Goal: Information Seeking & Learning: Learn about a topic

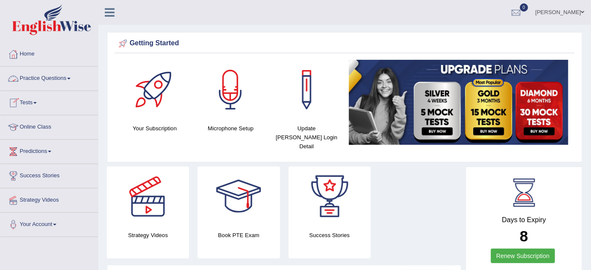
click at [69, 79] on link "Practice Questions" at bounding box center [49, 77] width 98 height 21
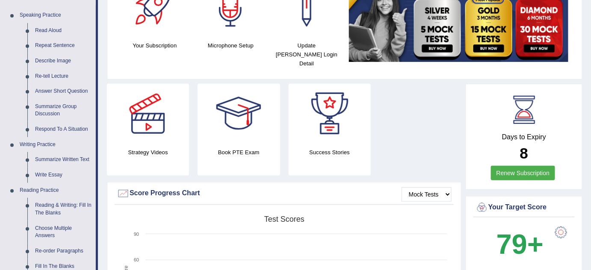
scroll to position [109, 0]
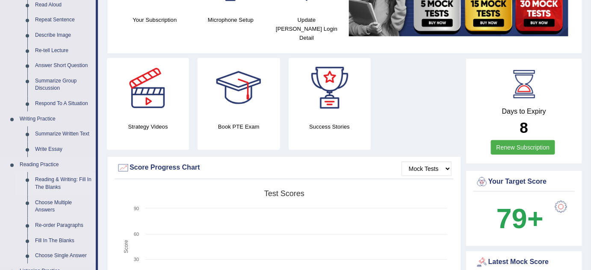
click at [71, 180] on link "Reading & Writing: Fill In The Blanks" at bounding box center [63, 183] width 65 height 23
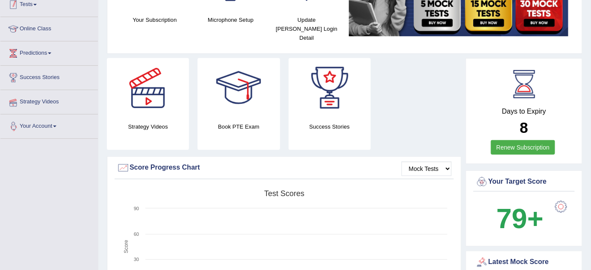
scroll to position [204, 0]
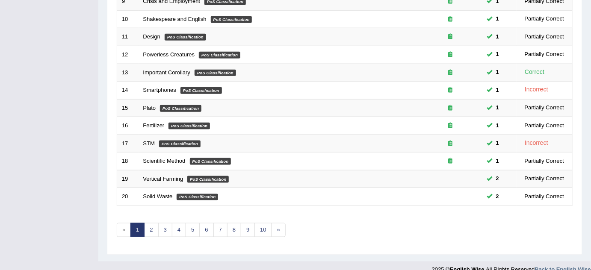
scroll to position [285, 0]
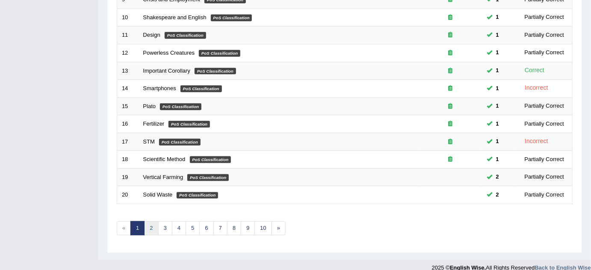
click at [148, 227] on link "2" at bounding box center [151, 229] width 14 height 14
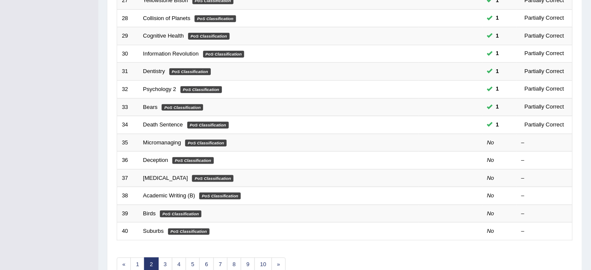
scroll to position [254, 0]
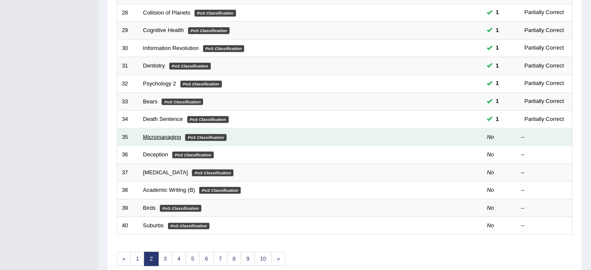
click at [162, 134] on link "Micromanaging" at bounding box center [162, 137] width 38 height 6
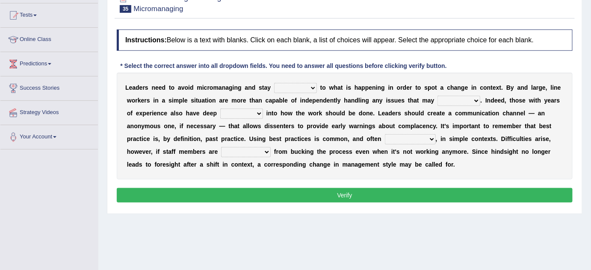
scroll to position [103, 0]
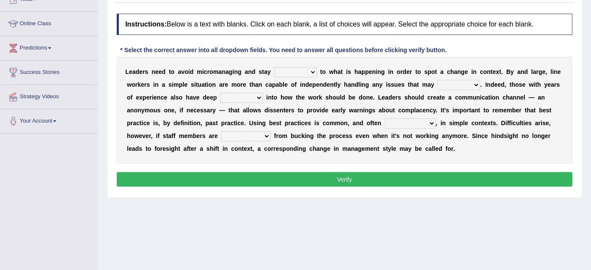
click at [302, 69] on select "complied connected precise concise" at bounding box center [295, 72] width 43 height 10
select select "connected"
click at [274, 67] on select "complied connected precise concise" at bounding box center [295, 72] width 43 height 10
click at [470, 86] on select "apprise rise encounter arise" at bounding box center [458, 85] width 43 height 10
select select "rise"
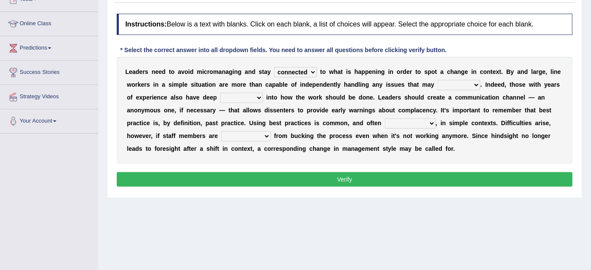
click at [437, 80] on select "apprise rise encounter arise" at bounding box center [458, 85] width 43 height 10
click at [238, 98] on select "incursion insight indignity indication" at bounding box center [241, 98] width 43 height 10
select select "insight"
click at [220, 93] on select "incursion insight indignity indication" at bounding box center [241, 98] width 43 height 10
click at [394, 124] on select "inappropriate apprehensive appropriate forbidden" at bounding box center [410, 123] width 51 height 10
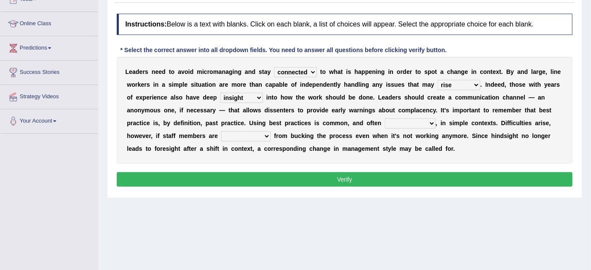
select select "appropriate"
click at [385, 118] on select "inappropriate apprehensive appropriate forbidden" at bounding box center [410, 123] width 51 height 10
click at [261, 135] on select "disarranged disinclined discouraged disintegrated" at bounding box center [246, 136] width 50 height 10
select select "discouraged"
click at [221, 131] on select "disarranged disinclined discouraged disintegrated" at bounding box center [246, 136] width 50 height 10
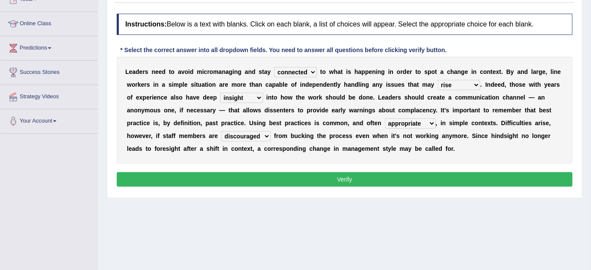
click at [302, 174] on button "Verify" at bounding box center [345, 179] width 456 height 15
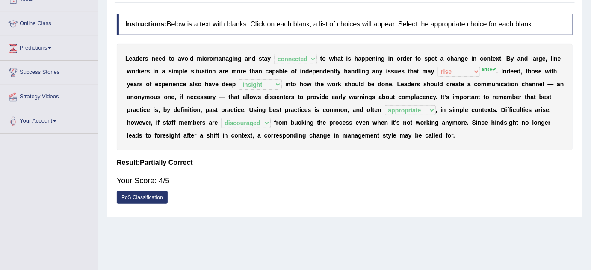
scroll to position [0, 0]
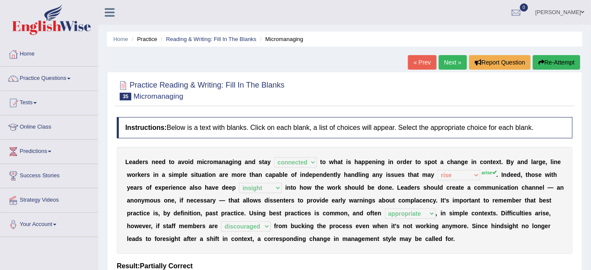
click at [450, 59] on link "Next »" at bounding box center [453, 62] width 28 height 15
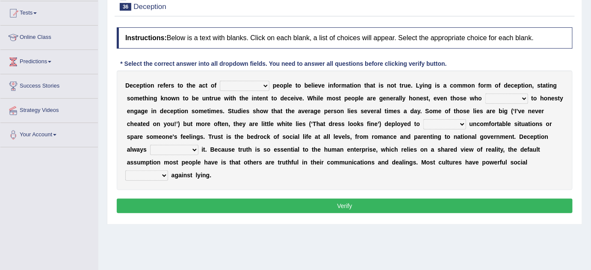
scroll to position [103, 0]
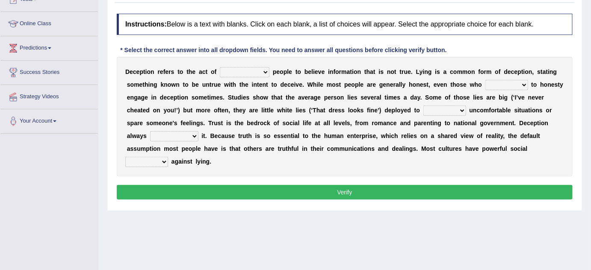
click at [238, 73] on select "discouraging forbidding detecting encouraging" at bounding box center [245, 72] width 50 height 10
select select "encouraging"
click at [220, 67] on select "discouraging forbidding detecting encouraging" at bounding box center [245, 72] width 50 height 10
click at [251, 72] on select "discouraging forbidding detecting encouraging" at bounding box center [245, 72] width 50 height 10
click at [105, 128] on div "Home Practice Reading & Writing: Fill In The Blanks Deception « Prev Next » Rep…" at bounding box center [344, 111] width 493 height 428
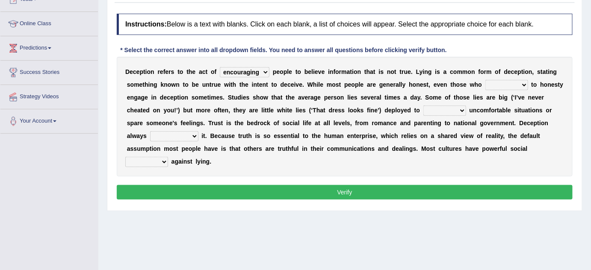
click at [499, 86] on select "describe prescribe inscribe subscribe" at bounding box center [506, 85] width 43 height 10
select select "inscribe"
click at [485, 80] on select "describe prescribe inscribe subscribe" at bounding box center [506, 85] width 43 height 10
click at [428, 109] on select "contest illuminate disguise avoid" at bounding box center [444, 111] width 43 height 10
select select "avoid"
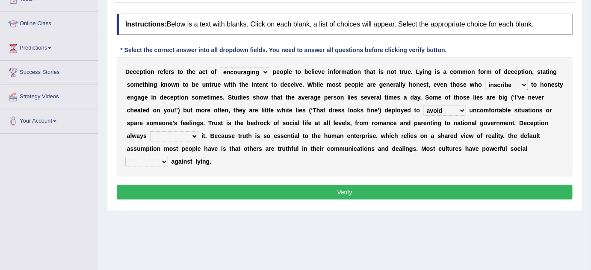
click at [423, 106] on select "contest illuminate disguise avoid" at bounding box center [444, 111] width 43 height 10
click at [183, 139] on select "undermines underscores undertakes underwrites" at bounding box center [174, 136] width 48 height 10
select select "undertakes"
click at [150, 131] on select "undermines underscores undertakes underwrites" at bounding box center [174, 136] width 48 height 10
click at [155, 163] on select "ejections sanctions fractions inductions" at bounding box center [146, 162] width 43 height 10
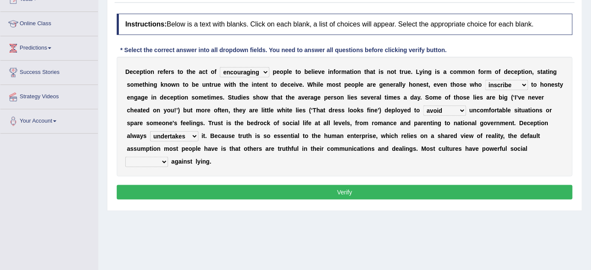
select select "fractions"
click at [125, 157] on select "ejections sanctions fractions inductions" at bounding box center [146, 162] width 43 height 10
click at [150, 163] on select "ejections sanctions fractions inductions" at bounding box center [146, 162] width 43 height 10
click at [203, 191] on button "Verify" at bounding box center [345, 192] width 456 height 15
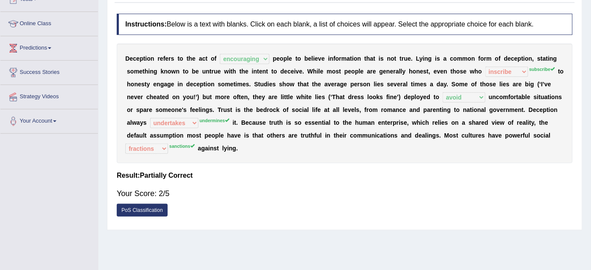
scroll to position [0, 0]
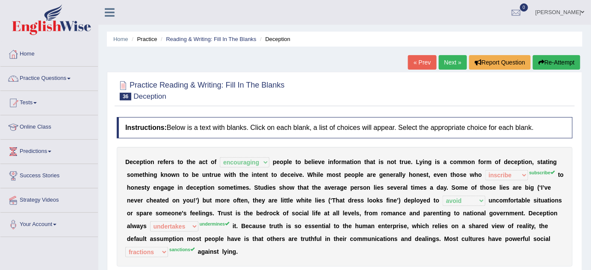
click at [453, 58] on link "Next »" at bounding box center [453, 62] width 28 height 15
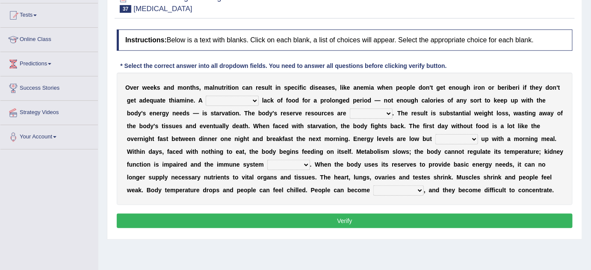
scroll to position [103, 0]
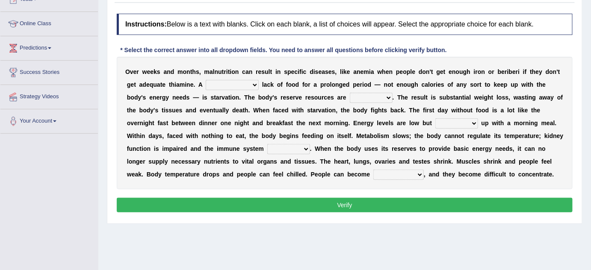
click at [216, 86] on select "severe distinguishing proper distinctive" at bounding box center [232, 85] width 53 height 10
select select "severe"
click at [206, 80] on select "severe distinguishing proper distinctive" at bounding box center [232, 85] width 53 height 10
click at [356, 95] on select "obsoleted depleted pelleted deleted" at bounding box center [371, 98] width 43 height 10
select select "depleted"
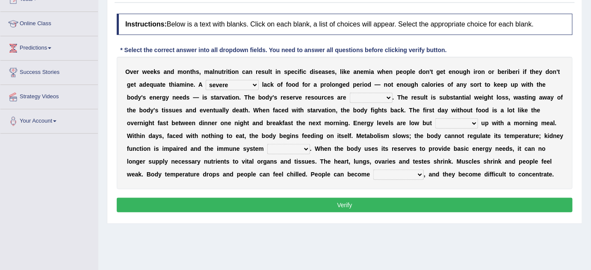
click at [350, 93] on select "obsoleted depleted pelleted deleted" at bounding box center [371, 98] width 43 height 10
click at [443, 123] on select "feed come chill pick" at bounding box center [456, 123] width 43 height 10
select select "pick"
click at [435, 118] on select "feed come chill pick" at bounding box center [456, 123] width 43 height 10
click at [292, 149] on select "deepens deafens weakens surpasses" at bounding box center [288, 149] width 43 height 10
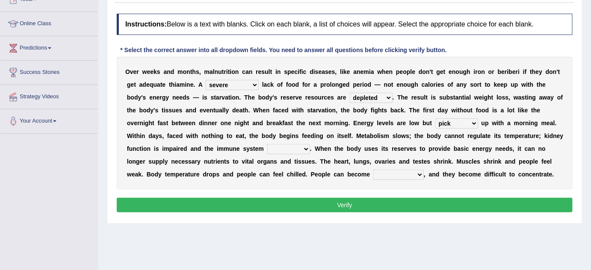
select select "surpasses"
click at [267, 144] on select "deepens deafens weakens surpasses" at bounding box center [288, 149] width 43 height 10
click at [384, 176] on select "irritable commutable indisputable transportable" at bounding box center [398, 175] width 50 height 10
select select "irritable"
click at [373, 170] on select "irritable commutable indisputable transportable" at bounding box center [398, 175] width 50 height 10
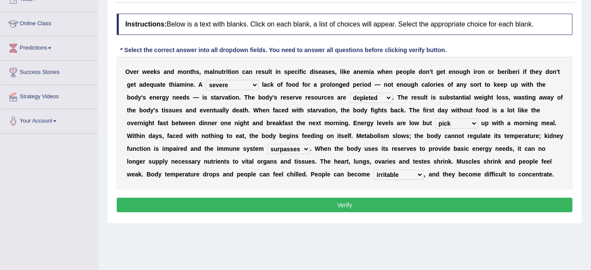
click at [375, 207] on button "Verify" at bounding box center [345, 205] width 456 height 15
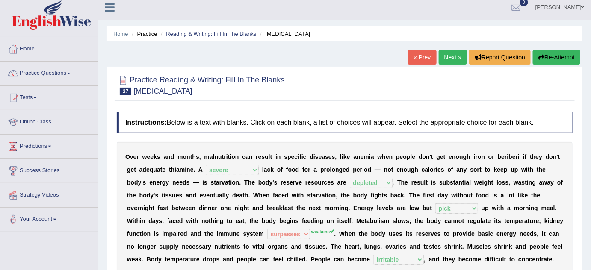
scroll to position [0, 0]
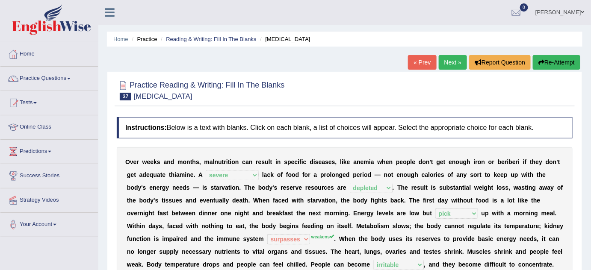
click at [449, 65] on link "Next »" at bounding box center [453, 62] width 28 height 15
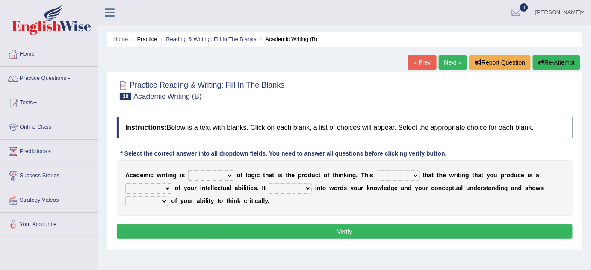
click at [208, 175] on select "expectation entitlement expression exchange" at bounding box center [210, 176] width 45 height 10
select select "exchange"
click at [188, 171] on select "expectation entitlement expression exchange" at bounding box center [210, 176] width 45 height 10
click at [385, 173] on select "means questions stipulates answers" at bounding box center [398, 176] width 43 height 10
select select "questions"
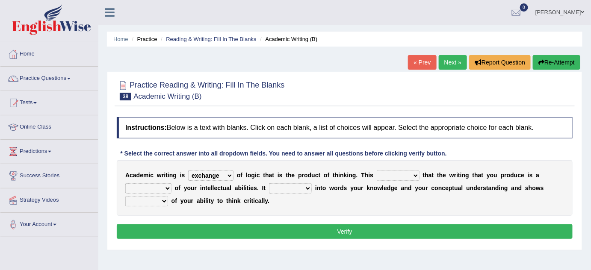
click at [377, 171] on select "means questions stipulates answers" at bounding box center [398, 176] width 43 height 10
click at [162, 188] on select "redundancy mission credit reflection" at bounding box center [148, 188] width 46 height 10
select select "reflection"
click at [125, 183] on select "redundancy mission credit reflection" at bounding box center [148, 188] width 46 height 10
click at [281, 185] on select "enriches shows allows puts" at bounding box center [290, 188] width 43 height 10
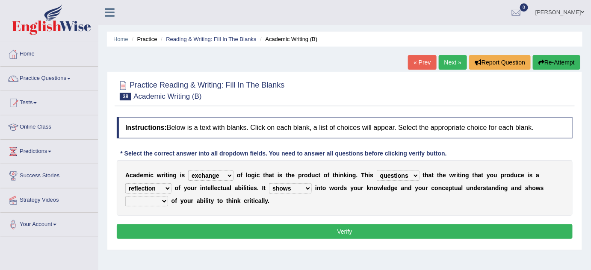
click at [269, 183] on select "enriches shows allows puts" at bounding box center [290, 188] width 43 height 10
click at [279, 189] on select "enriches shows allows puts" at bounding box center [290, 188] width 43 height 10
select select "allows"
click at [269, 183] on select "enriches shows allows puts" at bounding box center [290, 188] width 43 height 10
click at [148, 197] on select "hassle excuse capacity evidence" at bounding box center [146, 201] width 43 height 10
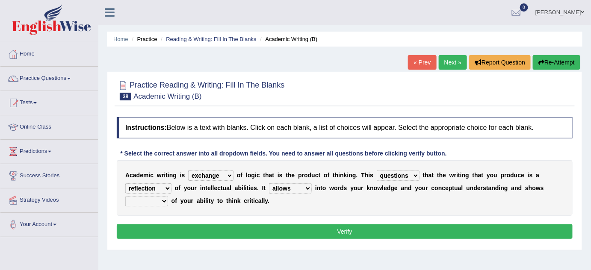
select select "capacity"
click at [125, 196] on select "hassle excuse capacity evidence" at bounding box center [146, 201] width 43 height 10
click at [233, 229] on button "Verify" at bounding box center [345, 232] width 456 height 15
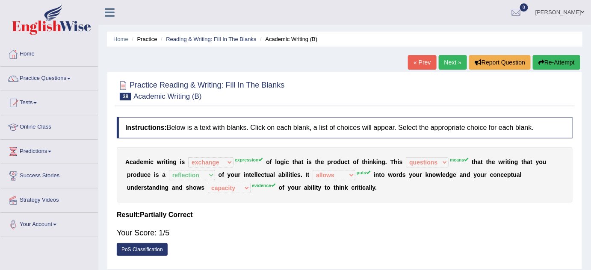
click at [451, 61] on link "Next »" at bounding box center [453, 62] width 28 height 15
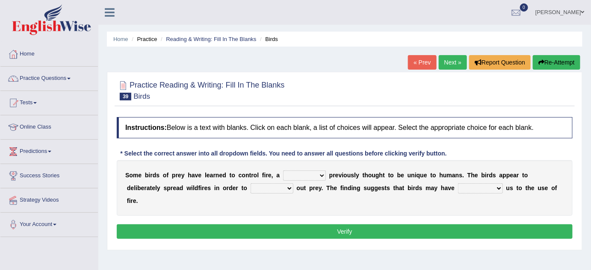
click at [301, 177] on select "question profile tale skill" at bounding box center [304, 176] width 43 height 10
select select "skill"
click at [283, 171] on select "question profile tale skill" at bounding box center [304, 176] width 43 height 10
click at [251, 190] on select "prevent limit span flush" at bounding box center [272, 188] width 43 height 10
select select "prevent"
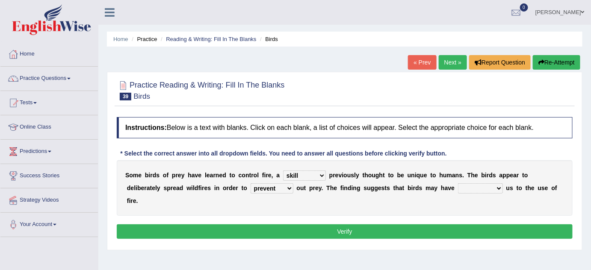
click at [251, 183] on select "prevent limit span flush" at bounding box center [272, 188] width 43 height 10
click at [458, 190] on select "prophesied beaten transmitted forced" at bounding box center [480, 188] width 45 height 10
select select "forced"
click at [458, 183] on select "prophesied beaten transmitted forced" at bounding box center [480, 188] width 45 height 10
click at [407, 225] on button "Verify" at bounding box center [345, 232] width 456 height 15
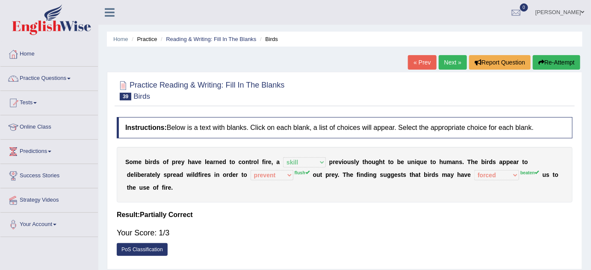
click at [452, 64] on link "Next »" at bounding box center [453, 62] width 28 height 15
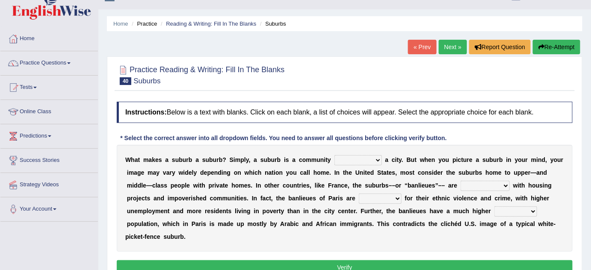
scroll to position [31, 0]
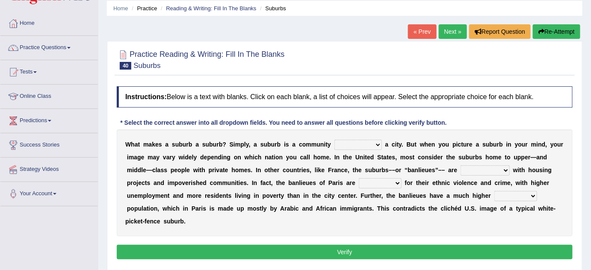
click at [352, 147] on select "lying locating situating surrounding" at bounding box center [357, 145] width 47 height 10
select select "situating"
click at [334, 140] on select "lying locating situating surrounding" at bounding box center [357, 145] width 47 height 10
click at [485, 171] on select "antonymous antibiotic synonymous synthetic" at bounding box center [485, 170] width 49 height 10
select select "synonymous"
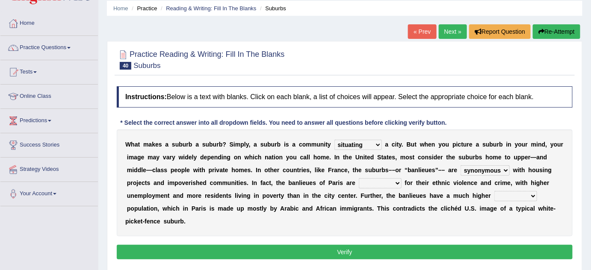
click at [461, 165] on select "antonymous antibiotic synonymous synthetic" at bounding box center [485, 170] width 49 height 10
click at [382, 181] on select "clamorous sensitive famous notorious" at bounding box center [380, 183] width 43 height 10
click at [359, 178] on select "clamorous sensitive famous notorious" at bounding box center [380, 183] width 43 height 10
click at [378, 179] on select "clamorous sensitive famous notorious" at bounding box center [380, 183] width 43 height 10
select select "notorious"
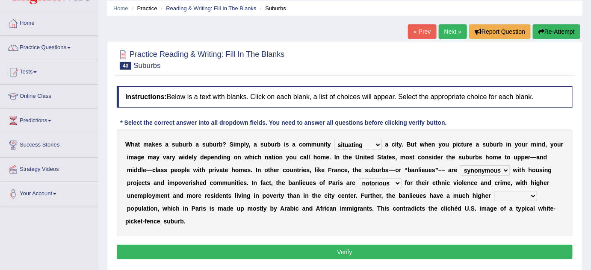
click at [359, 178] on select "clamorous sensitive famous notorious" at bounding box center [380, 183] width 43 height 10
click at [505, 192] on select "local young immigrant senior" at bounding box center [515, 196] width 43 height 10
select select "immigrant"
click at [494, 191] on select "local young immigrant senior" at bounding box center [515, 196] width 43 height 10
click at [372, 143] on select "lying locating situating surrounding" at bounding box center [357, 145] width 47 height 10
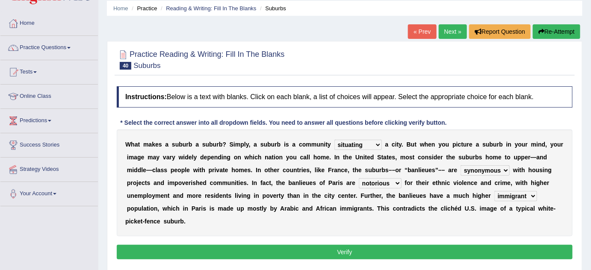
click at [422, 255] on button "Verify" at bounding box center [345, 252] width 456 height 15
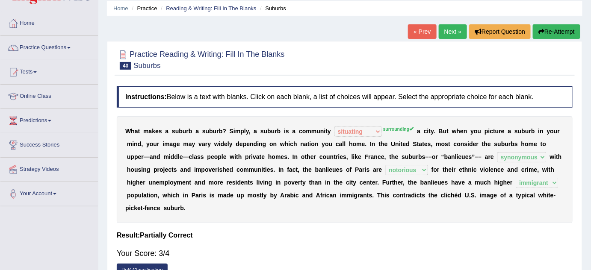
click at [452, 28] on link "Next »" at bounding box center [453, 31] width 28 height 15
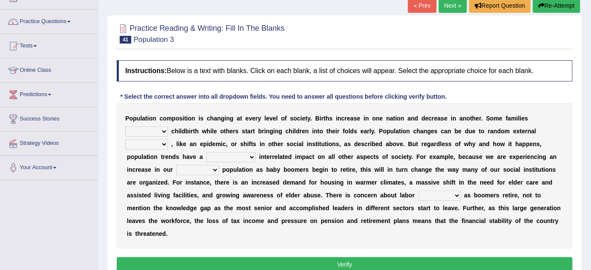
scroll to position [77, 0]
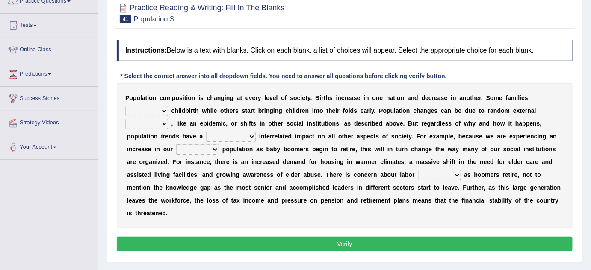
click at [148, 108] on select "demand default deliver delay" at bounding box center [146, 111] width 43 height 10
select select "delay"
click at [125, 106] on select "demand default deliver delay" at bounding box center [146, 111] width 43 height 10
click at [156, 122] on select "variations fortune formation forces" at bounding box center [146, 124] width 43 height 10
select select "variations"
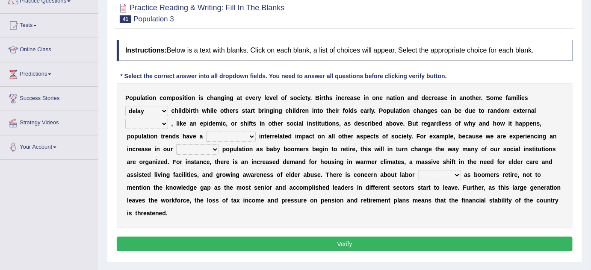
click at [125, 119] on select "variations fortune formation forces" at bounding box center [146, 124] width 43 height 10
drag, startPoint x: 414, startPoint y: 124, endPoint x: 425, endPoint y: 125, distance: 11.6
click at [425, 125] on div "P o p u l a t i o n c o m p o s i t i o n i s c h a n g i n g a t e v e r y l e…" at bounding box center [345, 155] width 456 height 145
click at [222, 136] on select "tremendous tenuous tremulous spontaneous" at bounding box center [231, 137] width 50 height 10
select select "tremendous"
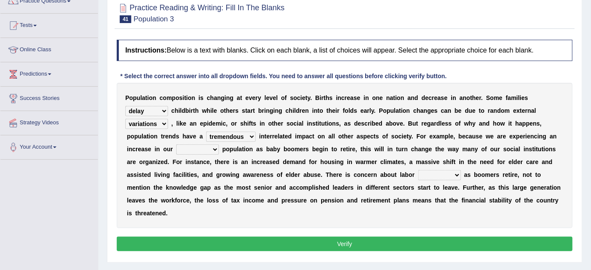
click at [206, 132] on select "tremendous tenuous tremulous spontaneous" at bounding box center [231, 137] width 50 height 10
click at [201, 154] on select "tertiary senior junior primary" at bounding box center [197, 150] width 43 height 10
select select "senior"
click at [176, 145] on select "tertiary senior junior primary" at bounding box center [197, 150] width 43 height 10
click at [437, 173] on select "shortcuts shortfalls shortages shorthand" at bounding box center [439, 175] width 43 height 10
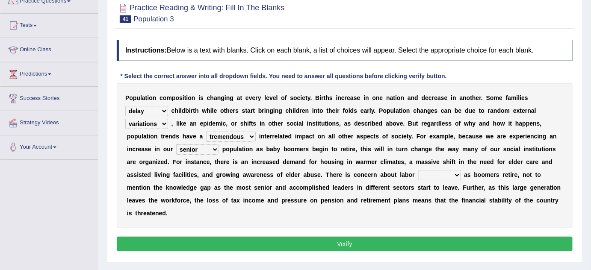
select select "shortages"
click at [418, 170] on select "shortcuts shortfalls shortages shorthand" at bounding box center [439, 175] width 43 height 10
click at [403, 246] on button "Verify" at bounding box center [345, 244] width 456 height 15
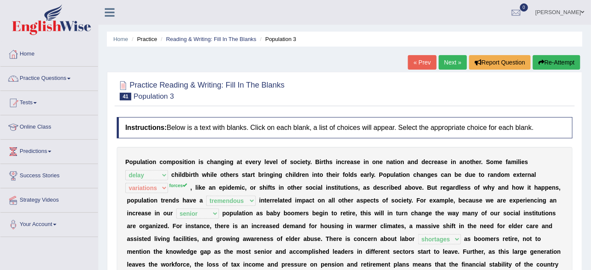
scroll to position [0, 0]
click at [458, 61] on link "Next »" at bounding box center [453, 62] width 28 height 15
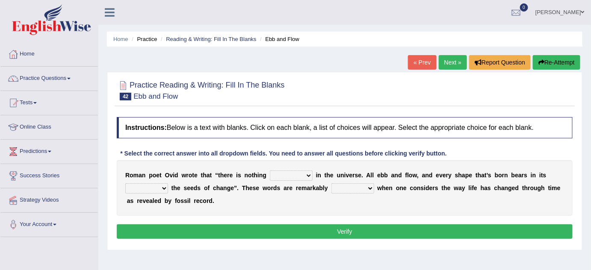
click at [294, 173] on select "orthodox volatile constant cheap" at bounding box center [291, 176] width 43 height 10
select select "constant"
click at [270, 171] on select "orthodox volatile constant cheap" at bounding box center [291, 176] width 43 height 10
click at [153, 186] on select "heart limb womb brain" at bounding box center [146, 188] width 43 height 10
select select "womb"
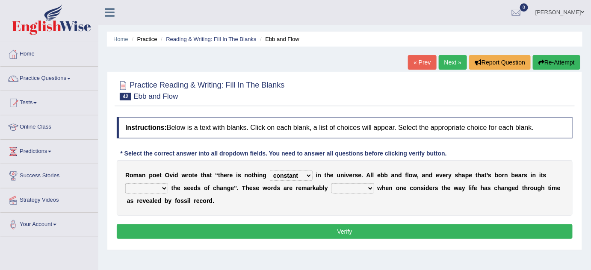
click at [125, 183] on select "heart limb womb brain" at bounding box center [146, 188] width 43 height 10
click at [356, 189] on select "prevalent detached relevant dominant" at bounding box center [352, 188] width 43 height 10
select select "prevalent"
click at [331, 183] on select "prevalent detached relevant dominant" at bounding box center [352, 188] width 43 height 10
click at [342, 231] on button "Verify" at bounding box center [345, 232] width 456 height 15
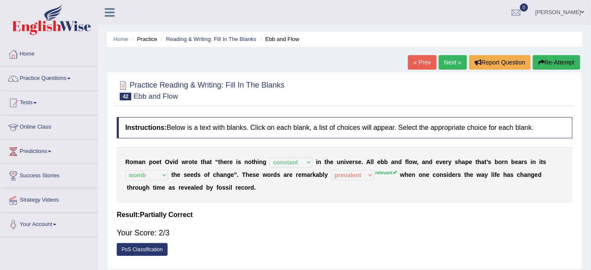
click at [452, 60] on link "Next »" at bounding box center [453, 62] width 28 height 15
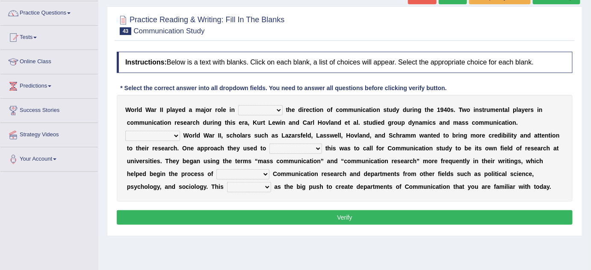
scroll to position [72, 0]
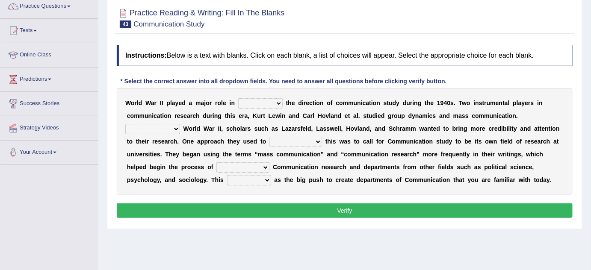
click at [262, 105] on select "shaping sharpening shunning shivering" at bounding box center [260, 103] width 44 height 10
select select "shaping"
click at [238, 98] on select "shaping sharpening shunning shivering" at bounding box center [260, 103] width 44 height 10
click at [152, 130] on select "Being followed To be followed Following Followed" at bounding box center [152, 129] width 55 height 10
select select "Following"
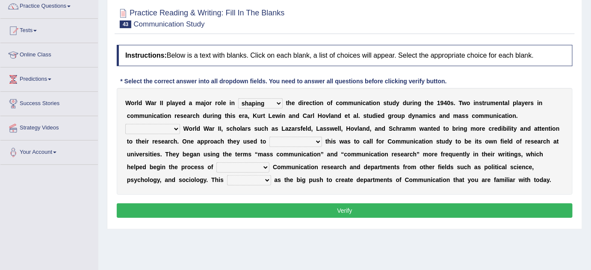
click at [125, 124] on select "Being followed To be followed Following Followed" at bounding box center [152, 129] width 55 height 10
click at [283, 142] on select "accompany accomplish acknowledge accommodate" at bounding box center [295, 142] width 53 height 10
select select "accomplish"
click at [269, 137] on select "accompany accomplish acknowledge accommodate" at bounding box center [295, 142] width 53 height 10
click at [261, 168] on select "discharging distinguishing disputing displaying" at bounding box center [242, 168] width 53 height 10
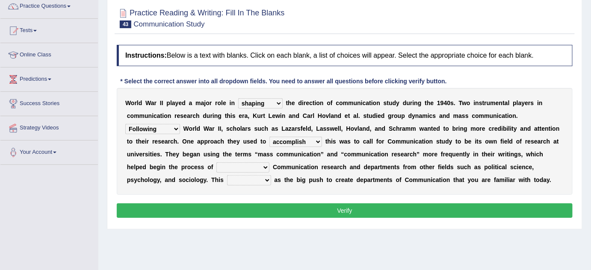
select select "distinguishing"
click at [216, 163] on select "discharging distinguishing disputing displaying" at bounding box center [242, 168] width 53 height 10
click at [261, 180] on select "served considered regarded provided" at bounding box center [249, 180] width 44 height 10
select select "considered"
click at [227, 175] on select "served considered regarded provided" at bounding box center [249, 180] width 44 height 10
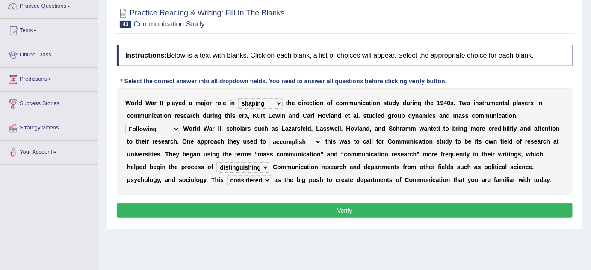
click at [254, 208] on button "Verify" at bounding box center [345, 211] width 456 height 15
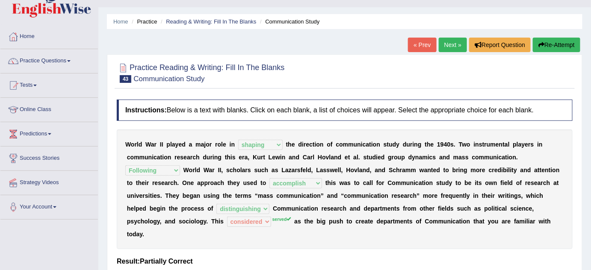
scroll to position [0, 0]
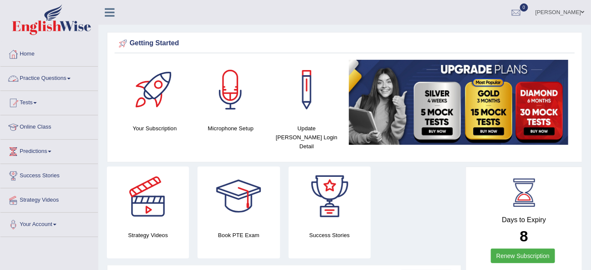
click at [61, 78] on link "Practice Questions" at bounding box center [49, 77] width 98 height 21
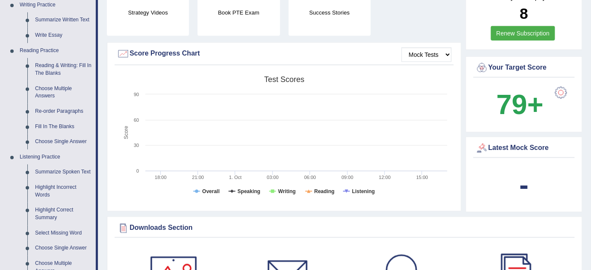
scroll to position [228, 0]
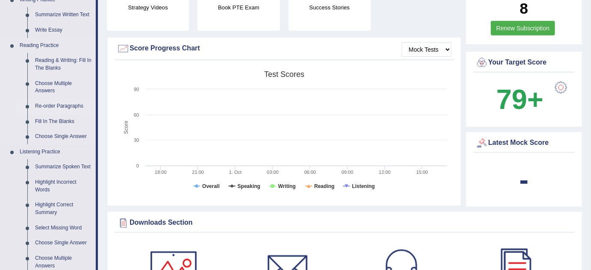
click at [63, 106] on link "Re-order Paragraphs" at bounding box center [63, 106] width 65 height 15
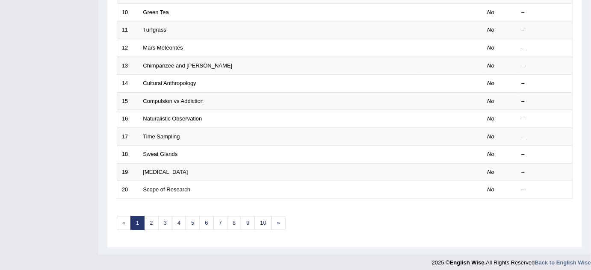
scroll to position [292, 0]
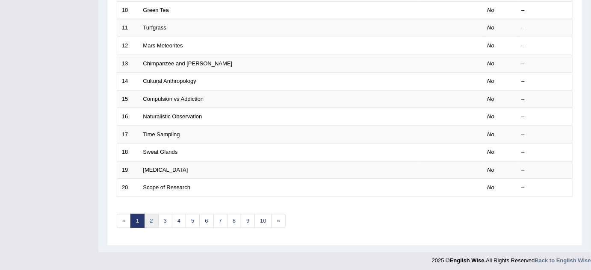
click at [148, 217] on link "2" at bounding box center [151, 221] width 14 height 14
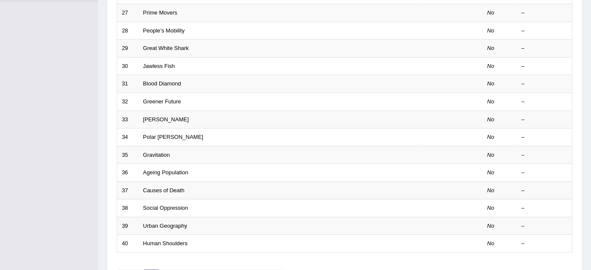
scroll to position [292, 0]
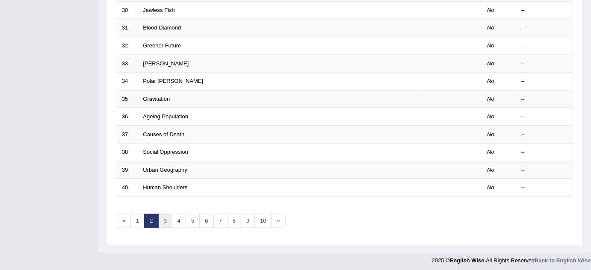
click at [163, 216] on link "3" at bounding box center [165, 221] width 14 height 14
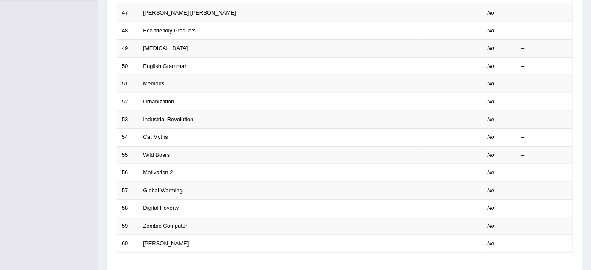
scroll to position [292, 0]
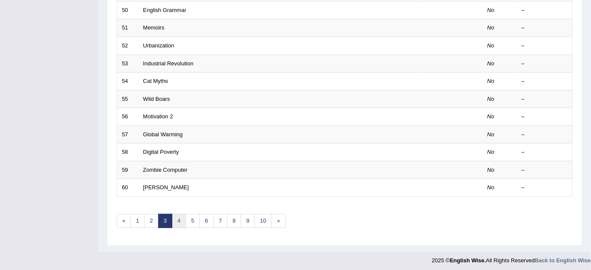
click at [183, 216] on link "4" at bounding box center [179, 221] width 14 height 14
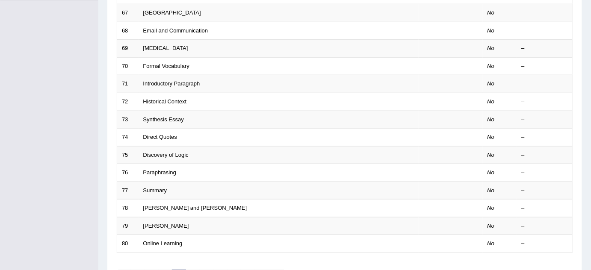
scroll to position [292, 0]
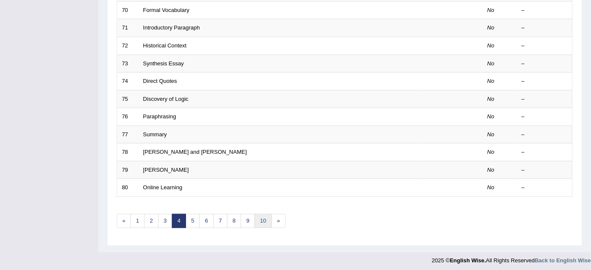
click at [256, 214] on link "10" at bounding box center [262, 221] width 17 height 14
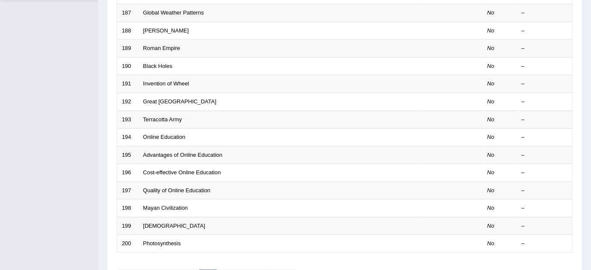
scroll to position [292, 0]
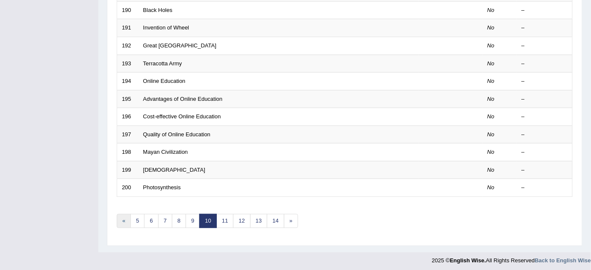
click at [121, 216] on link "«" at bounding box center [124, 221] width 14 height 14
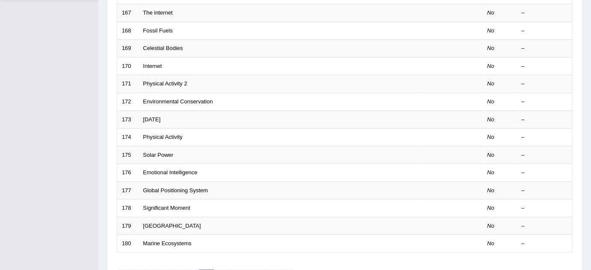
scroll to position [292, 0]
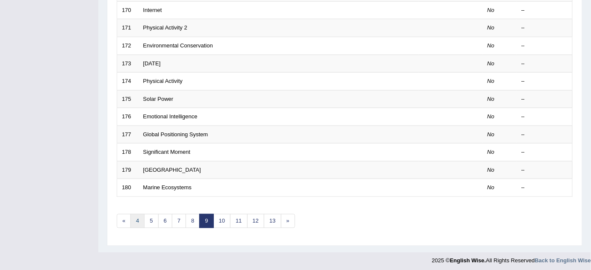
click at [142, 218] on link "4" at bounding box center [137, 221] width 14 height 14
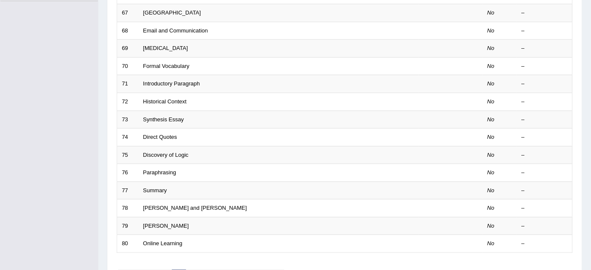
scroll to position [292, 0]
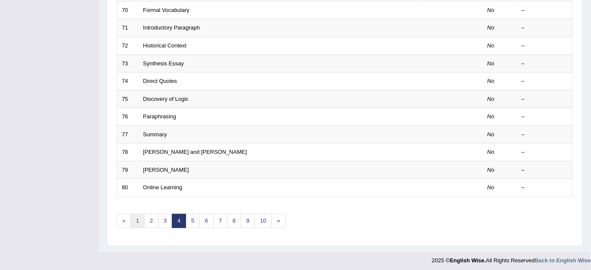
click at [137, 220] on link "1" at bounding box center [137, 221] width 14 height 14
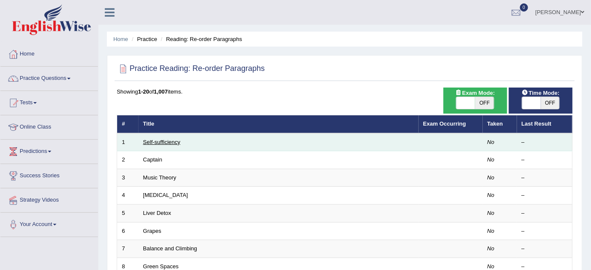
click at [162, 141] on link "Self-sufficiency" at bounding box center [161, 142] width 37 height 6
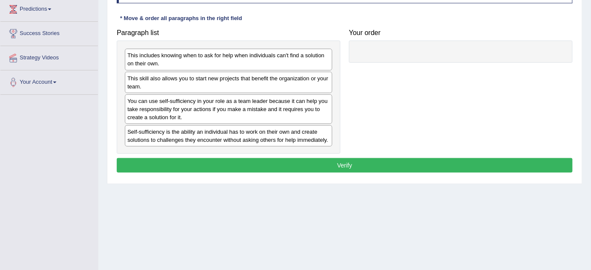
scroll to position [165, 0]
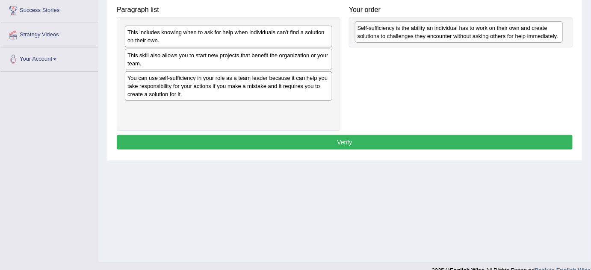
drag, startPoint x: 174, startPoint y: 109, endPoint x: 404, endPoint y: 29, distance: 243.6
click at [404, 29] on div "Self-sufficiency is the ability an individual has to work on their own and crea…" at bounding box center [459, 31] width 208 height 21
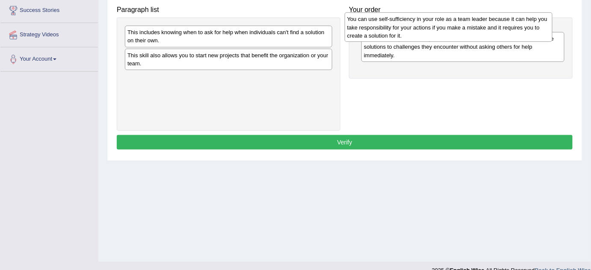
drag, startPoint x: 204, startPoint y: 82, endPoint x: 424, endPoint y: 24, distance: 227.3
click at [424, 24] on div "You can use self-sufficiency in your role as a team leader because it can help …" at bounding box center [449, 27] width 208 height 30
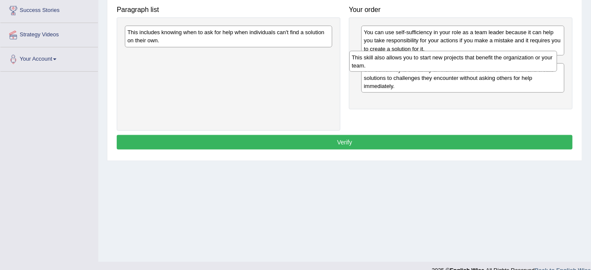
drag, startPoint x: 226, startPoint y: 61, endPoint x: 450, endPoint y: 63, distance: 224.5
click at [450, 63] on div "This skill also allows you to start new projects that benefit the organization …" at bounding box center [453, 61] width 208 height 21
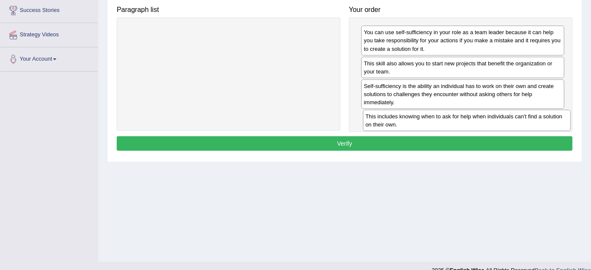
drag, startPoint x: 199, startPoint y: 40, endPoint x: 437, endPoint y: 124, distance: 252.7
click at [437, 124] on div "This includes knowing when to ask for help when individuals can't find a soluti…" at bounding box center [467, 120] width 208 height 21
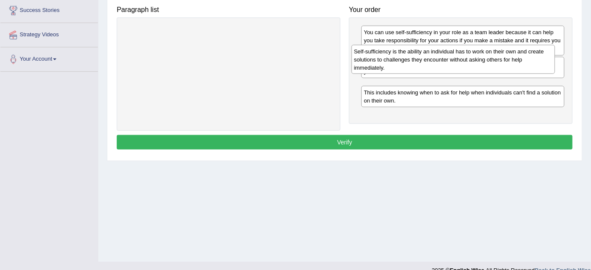
drag, startPoint x: 439, startPoint y: 104, endPoint x: 429, endPoint y: 70, distance: 36.0
click at [429, 70] on div "Self-sufficiency is the ability an individual has to work on their own and crea…" at bounding box center [454, 60] width 204 height 30
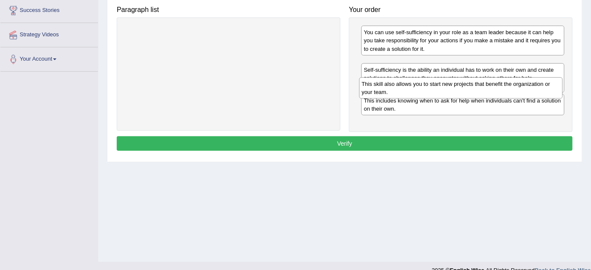
drag, startPoint x: 424, startPoint y: 66, endPoint x: 422, endPoint y: 88, distance: 21.4
click at [422, 88] on div "This skill also allows you to start new projects that benefit the organization …" at bounding box center [461, 87] width 204 height 21
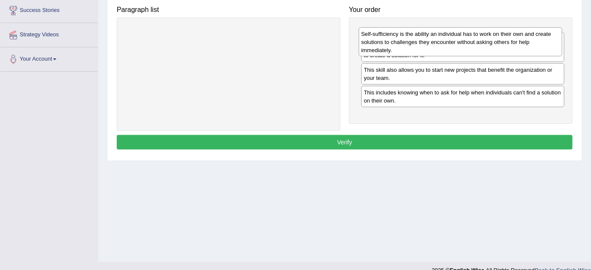
drag, startPoint x: 416, startPoint y: 89, endPoint x: 413, endPoint y: 37, distance: 51.8
click at [413, 37] on div "Self-sufficiency is the ability an individual has to work on their own and crea…" at bounding box center [461, 42] width 204 height 30
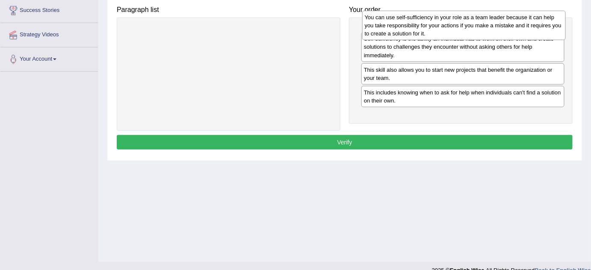
drag, startPoint x: 396, startPoint y: 70, endPoint x: 397, endPoint y: 24, distance: 45.3
click at [397, 24] on div "You can use self-sufficiency in your role as a team leader because it can help …" at bounding box center [464, 26] width 204 height 30
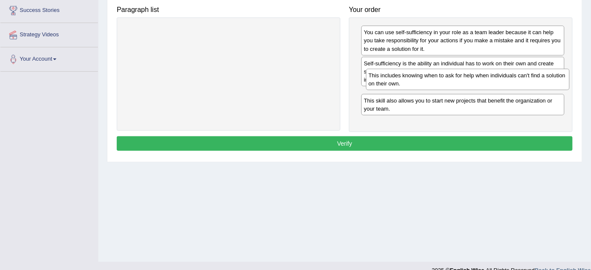
drag, startPoint x: 402, startPoint y: 122, endPoint x: 407, endPoint y: 82, distance: 40.5
click at [407, 82] on div "This includes knowing when to ask for help when individuals can't find a soluti…" at bounding box center [468, 79] width 204 height 21
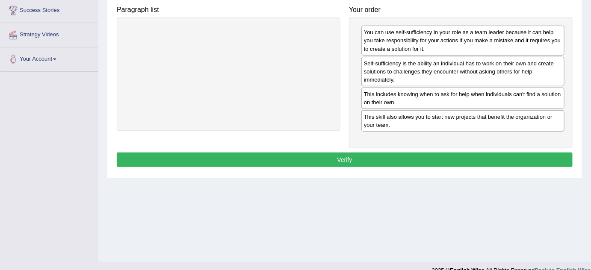
click at [359, 158] on button "Verify" at bounding box center [345, 160] width 456 height 15
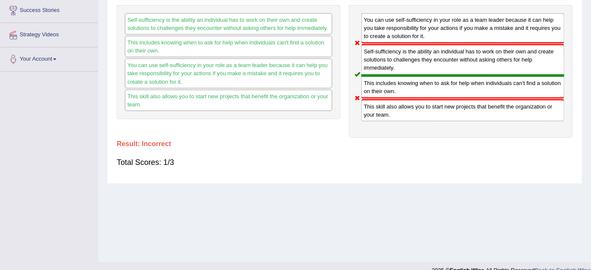
scroll to position [0, 0]
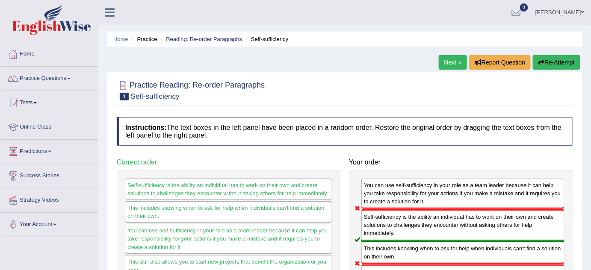
click at [452, 61] on link "Next »" at bounding box center [453, 62] width 28 height 15
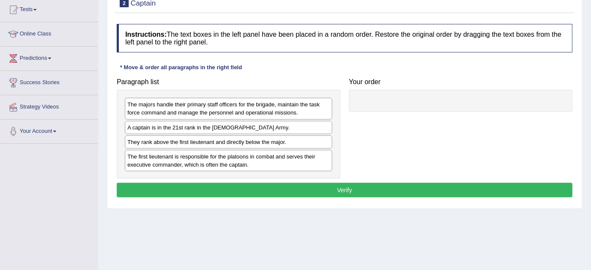
scroll to position [116, 0]
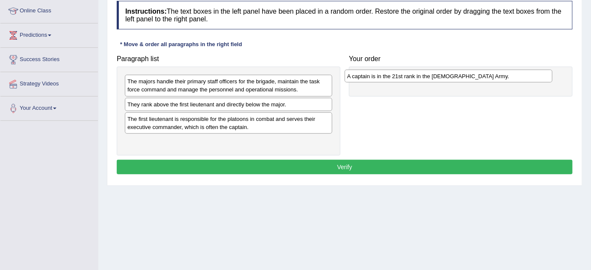
drag, startPoint x: 208, startPoint y: 106, endPoint x: 423, endPoint y: 76, distance: 217.2
click at [428, 78] on div "A captain is in the 21st rank in the [DEMOGRAPHIC_DATA] Army." at bounding box center [449, 76] width 208 height 13
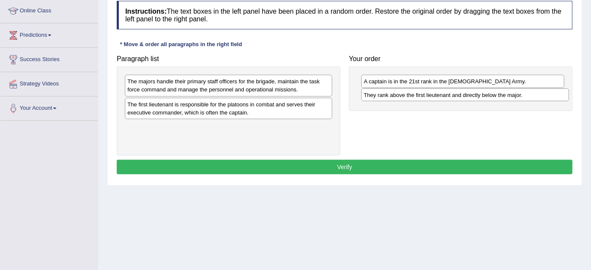
drag, startPoint x: 192, startPoint y: 107, endPoint x: 428, endPoint y: 99, distance: 236.6
click at [428, 99] on div "They rank above the first lieutenant and directly below the major." at bounding box center [465, 95] width 208 height 13
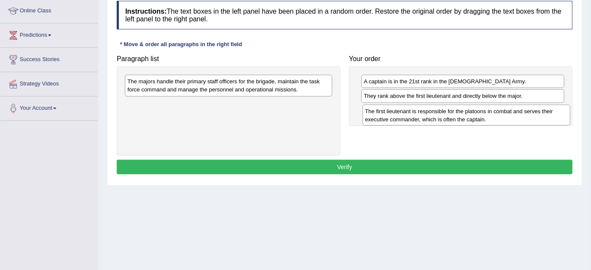
drag, startPoint x: 223, startPoint y: 114, endPoint x: 461, endPoint y: 121, distance: 237.9
click at [461, 121] on div "The first lieutenant is responsible for the platoons in combat and serves their…" at bounding box center [467, 115] width 208 height 21
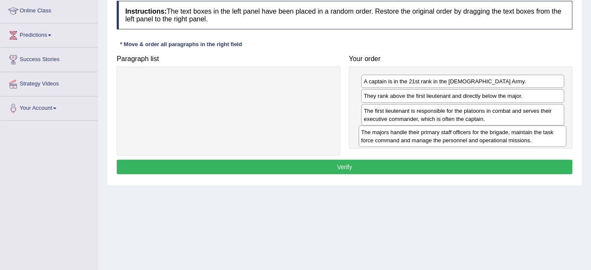
drag, startPoint x: 221, startPoint y: 85, endPoint x: 455, endPoint y: 136, distance: 239.4
click at [455, 136] on div "The majors handle their primary staff officers for the brigade, maintain the ta…" at bounding box center [463, 136] width 208 height 21
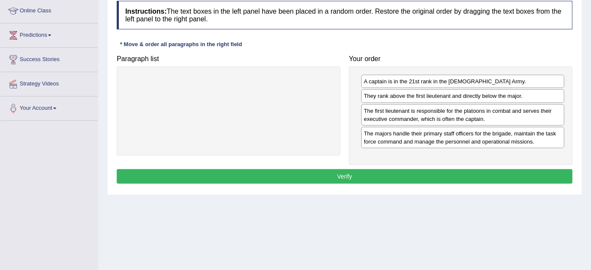
click at [393, 166] on div "Instructions: The text boxes in the left panel have been placed in a random ord…" at bounding box center [345, 94] width 460 height 194
click at [393, 171] on button "Verify" at bounding box center [345, 176] width 456 height 15
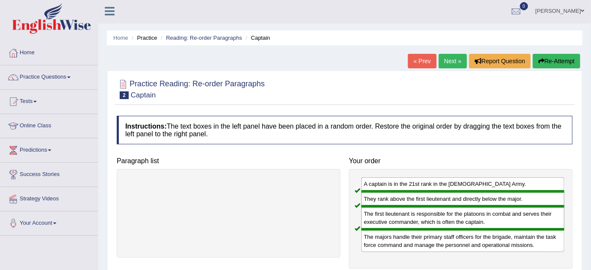
scroll to position [0, 0]
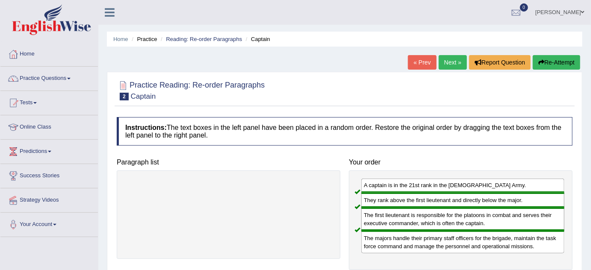
click at [452, 67] on link "Next »" at bounding box center [453, 62] width 28 height 15
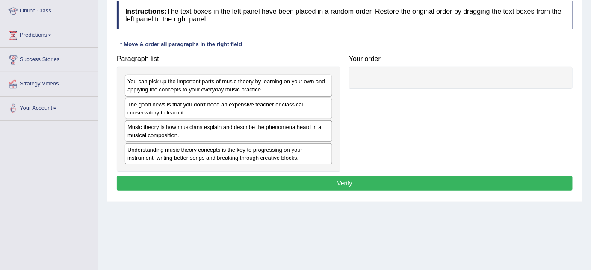
scroll to position [116, 0]
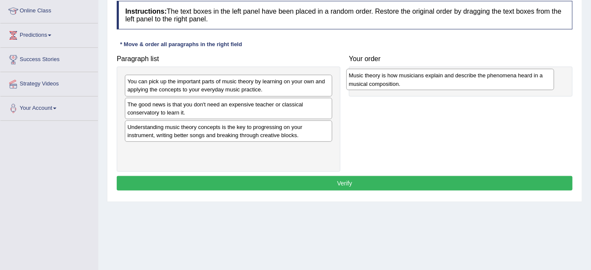
drag, startPoint x: 242, startPoint y: 130, endPoint x: 464, endPoint y: 78, distance: 227.4
click at [464, 78] on div "Music theory is how musicians explain and describe the phenomena heard in a mus…" at bounding box center [450, 79] width 208 height 21
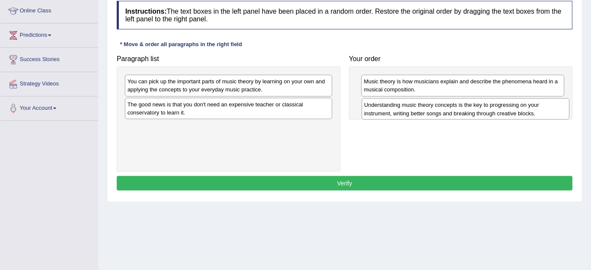
drag, startPoint x: 209, startPoint y: 130, endPoint x: 446, endPoint y: 108, distance: 237.9
click at [446, 108] on div "Understanding music theory concepts is the key to progressing on your instrumen…" at bounding box center [466, 108] width 208 height 21
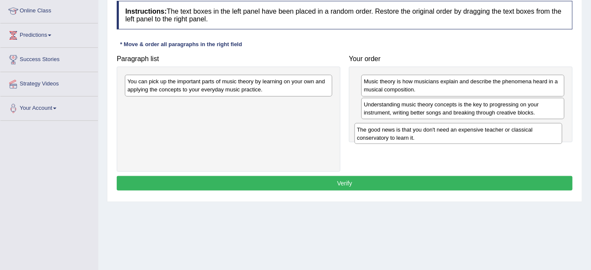
drag, startPoint x: 199, startPoint y: 110, endPoint x: 428, endPoint y: 136, distance: 230.7
click at [428, 136] on div "The good news is that you don't need an expensive teacher or classical conserva…" at bounding box center [459, 133] width 208 height 21
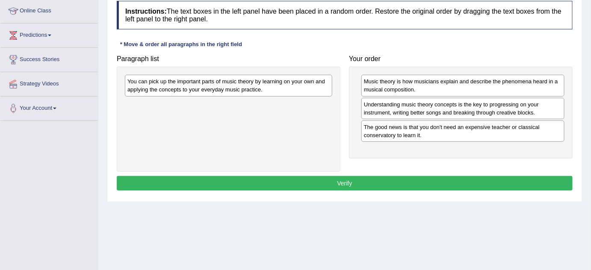
click at [210, 89] on div "You can pick up the important parts of music theory by learning on your own and…" at bounding box center [228, 85] width 207 height 21
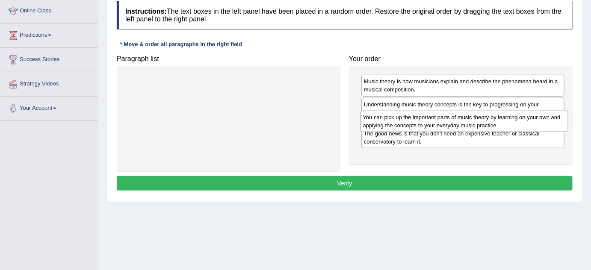
drag, startPoint x: 287, startPoint y: 87, endPoint x: 524, endPoint y: 121, distance: 239.4
click at [524, 122] on div "You can pick up the important parts of music theory by learning on your own and…" at bounding box center [464, 121] width 208 height 21
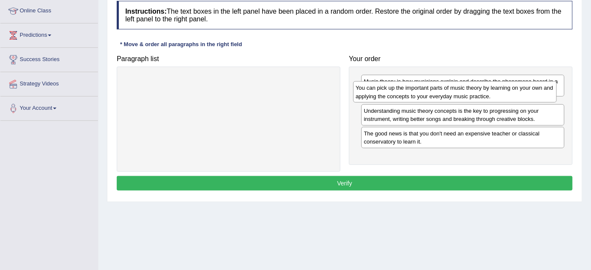
drag, startPoint x: 410, startPoint y: 132, endPoint x: 402, endPoint y: 95, distance: 37.7
click at [402, 95] on div "You can pick up the important parts of music theory by learning on your own and…" at bounding box center [455, 91] width 204 height 21
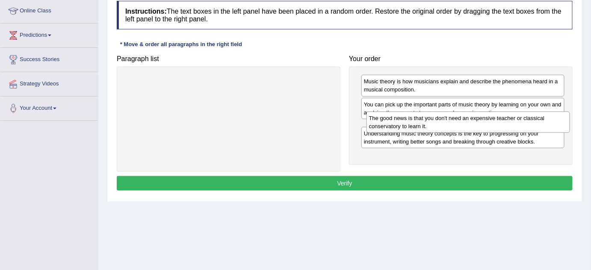
drag, startPoint x: 390, startPoint y: 155, endPoint x: 395, endPoint y: 124, distance: 31.2
click at [395, 124] on div "The good news is that you don't need an expensive teacher or classical conserva…" at bounding box center [468, 122] width 204 height 21
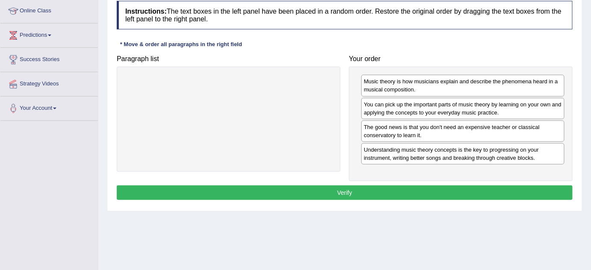
click at [406, 186] on button "Verify" at bounding box center [345, 193] width 456 height 15
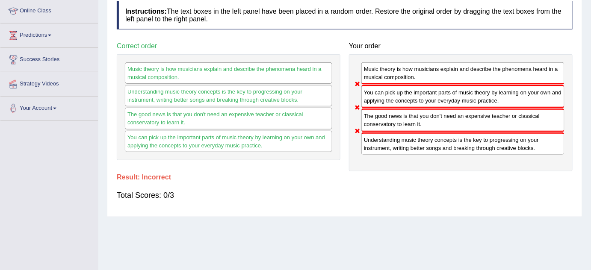
scroll to position [0, 0]
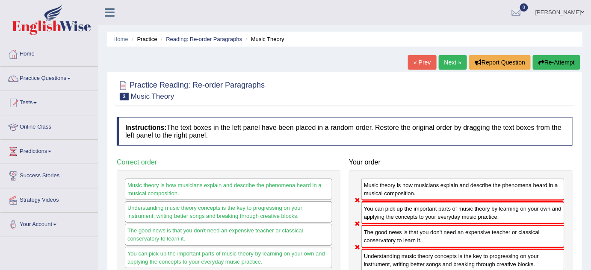
click at [542, 58] on button "Re-Attempt" at bounding box center [556, 62] width 47 height 15
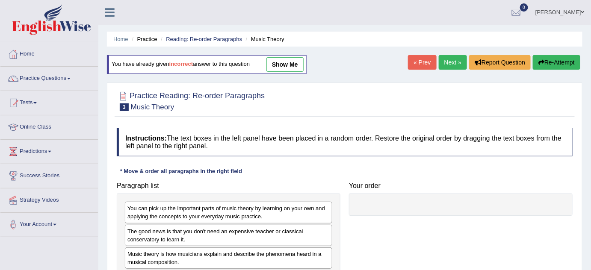
scroll to position [77, 0]
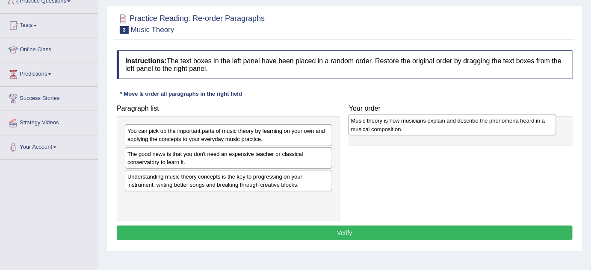
drag, startPoint x: 189, startPoint y: 181, endPoint x: 413, endPoint y: 126, distance: 230.3
click at [413, 126] on div "Music theory is how musicians explain and describe the phenomena heard in a mus…" at bounding box center [453, 124] width 208 height 21
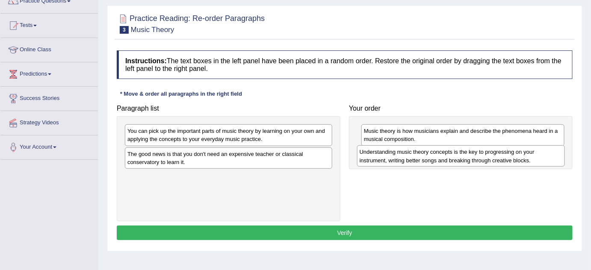
drag, startPoint x: 240, startPoint y: 177, endPoint x: 472, endPoint y: 154, distance: 233.4
click at [472, 154] on div "Understanding music theory concepts is the key to progressing on your instrumen…" at bounding box center [461, 155] width 208 height 21
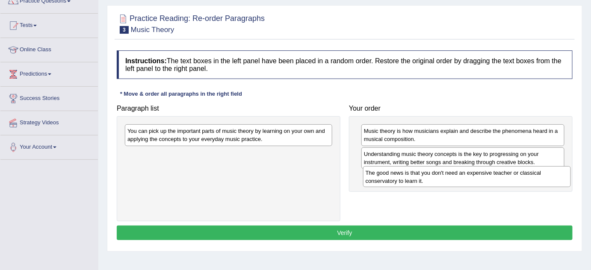
drag, startPoint x: 188, startPoint y: 156, endPoint x: 430, endPoint y: 176, distance: 242.5
click at [430, 176] on div "The good news is that you don't need an expensive teacher or classical conserva…" at bounding box center [467, 176] width 208 height 21
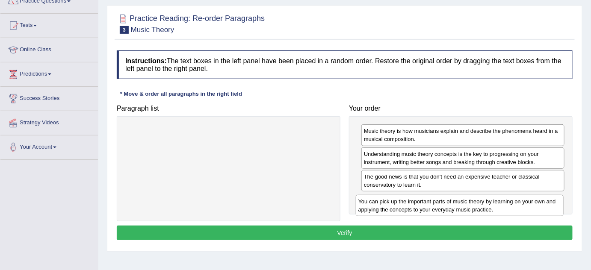
drag, startPoint x: 252, startPoint y: 134, endPoint x: 483, endPoint y: 205, distance: 241.5
click at [483, 205] on div "You can pick up the important parts of music theory by learning on your own and…" at bounding box center [460, 205] width 208 height 21
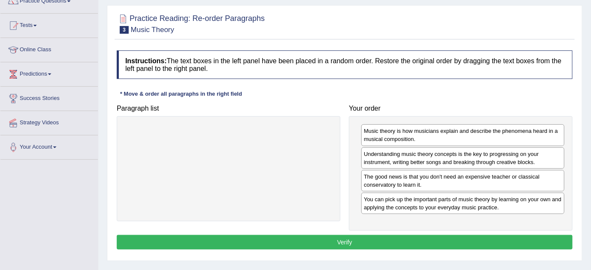
click at [390, 237] on button "Verify" at bounding box center [345, 242] width 456 height 15
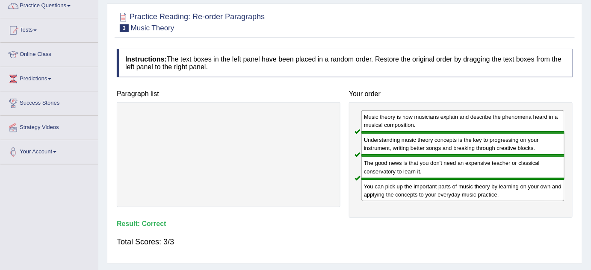
scroll to position [38, 0]
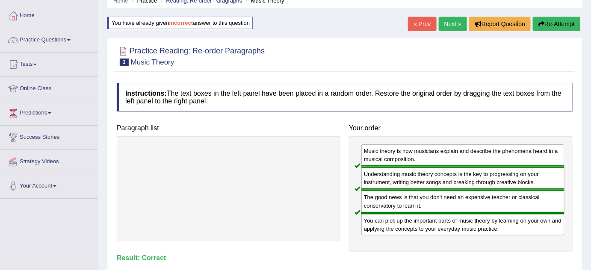
click at [452, 25] on link "Next »" at bounding box center [453, 24] width 28 height 15
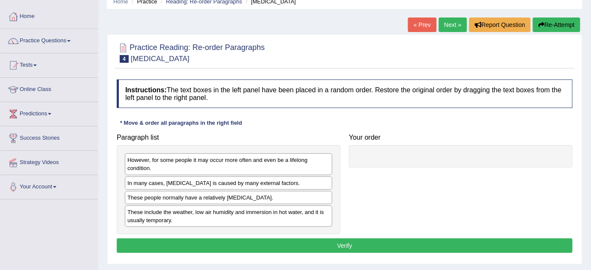
scroll to position [77, 0]
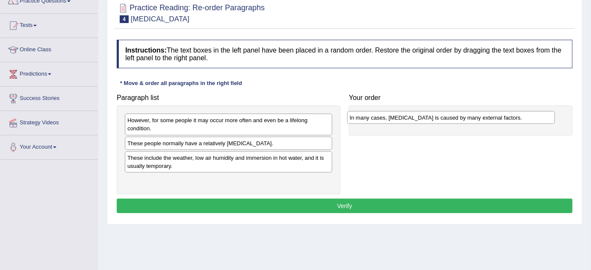
drag, startPoint x: 194, startPoint y: 145, endPoint x: 416, endPoint y: 119, distance: 223.8
click at [416, 119] on div "In many cases, [MEDICAL_DATA] is caused by many external factors." at bounding box center [451, 117] width 208 height 13
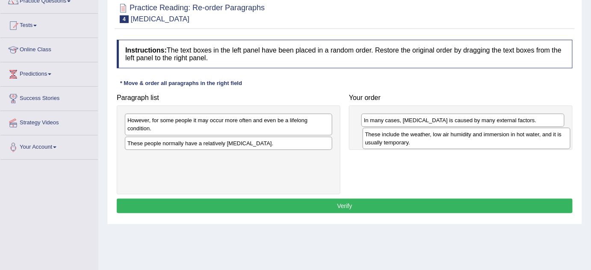
drag, startPoint x: 200, startPoint y: 162, endPoint x: 438, endPoint y: 139, distance: 238.9
click at [438, 139] on div "These include the weather, low air humidity and immersion in hot water, and it …" at bounding box center [467, 138] width 208 height 21
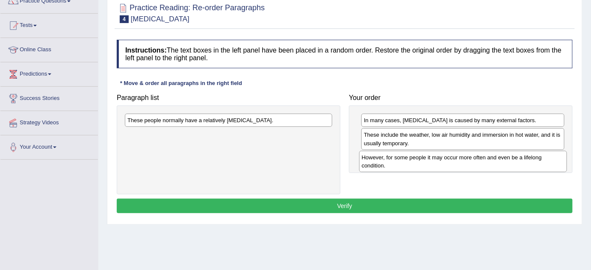
drag, startPoint x: 231, startPoint y: 131, endPoint x: 465, endPoint y: 168, distance: 237.3
click at [465, 168] on div "However, for some people it may occur more often and even be a lifelong conditi…" at bounding box center [463, 161] width 208 height 21
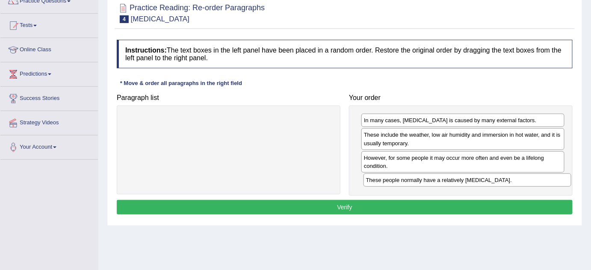
drag, startPoint x: 248, startPoint y: 120, endPoint x: 486, endPoint y: 180, distance: 246.0
click at [486, 180] on div "These people normally have a relatively [MEDICAL_DATA]." at bounding box center [467, 180] width 208 height 13
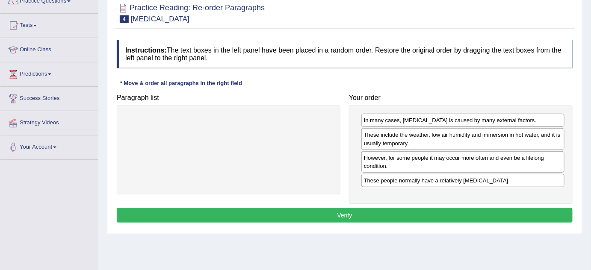
click at [417, 208] on button "Verify" at bounding box center [345, 215] width 456 height 15
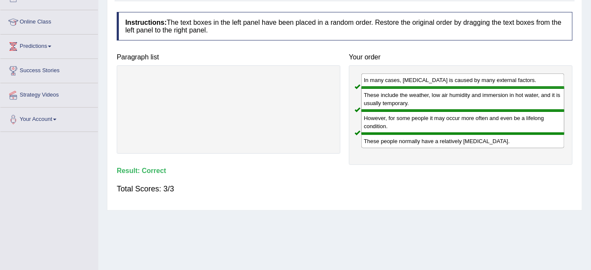
scroll to position [0, 0]
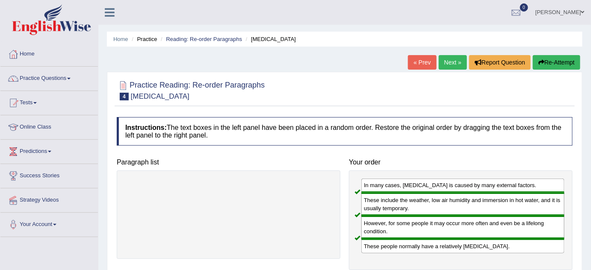
click at [458, 64] on link "Next »" at bounding box center [453, 62] width 28 height 15
